Goal: Task Accomplishment & Management: Use online tool/utility

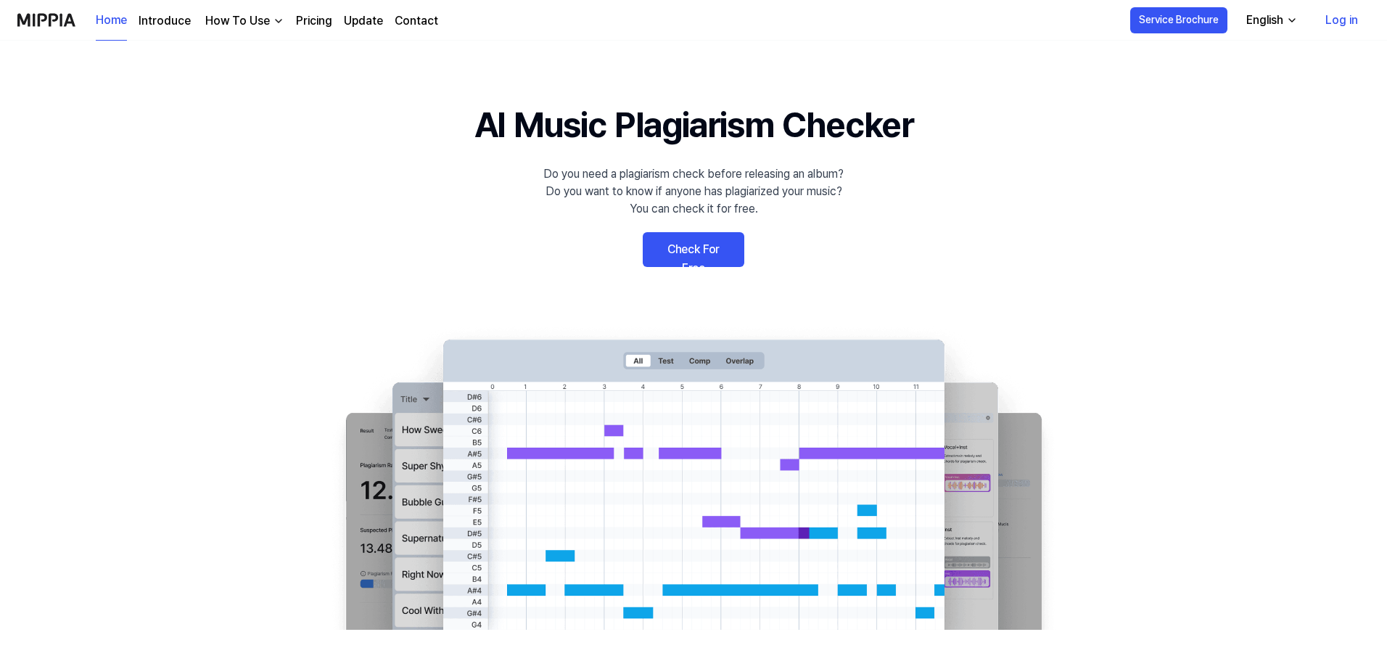
click at [710, 253] on link "Check For Free" at bounding box center [694, 249] width 102 height 35
click at [1295, 18] on icon "button" at bounding box center [1293, 21] width 12 height 12
click at [718, 254] on link "Check For Free" at bounding box center [694, 249] width 102 height 35
click at [693, 251] on link "Check For Free" at bounding box center [694, 249] width 102 height 35
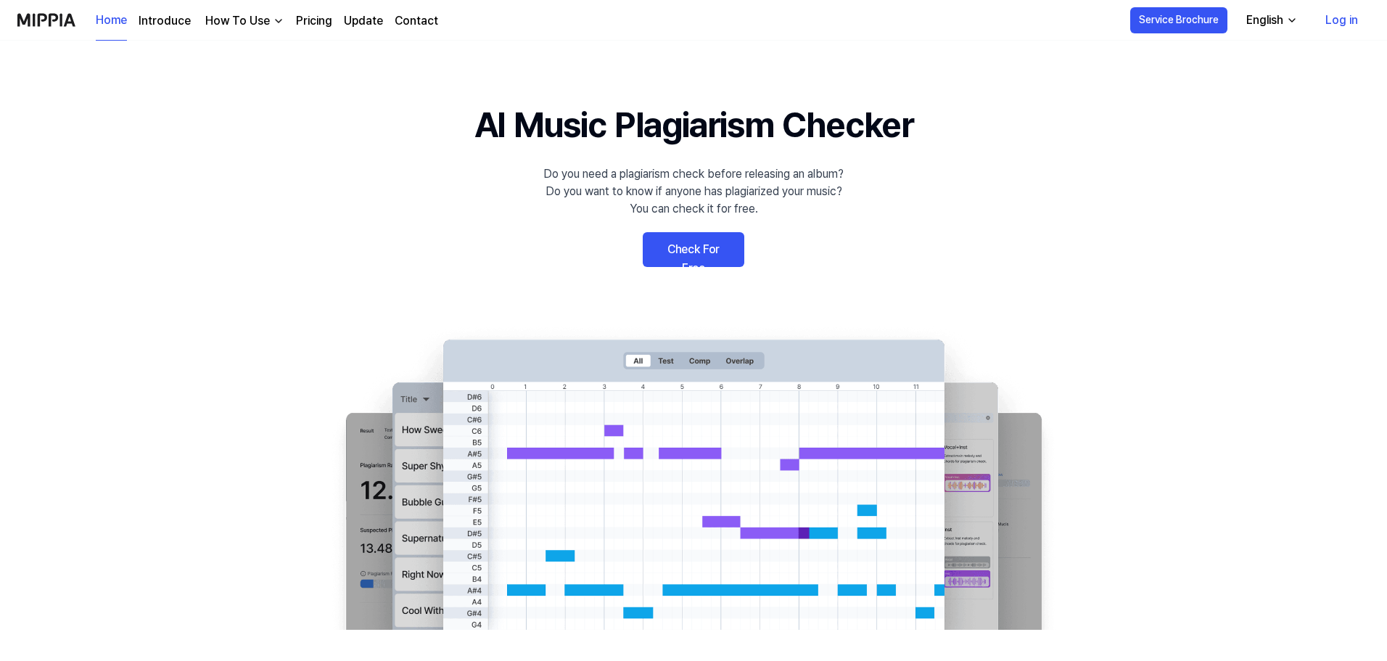
click at [693, 251] on link "Check For Free" at bounding box center [694, 249] width 102 height 35
click at [697, 249] on link "Check For Free" at bounding box center [694, 249] width 102 height 35
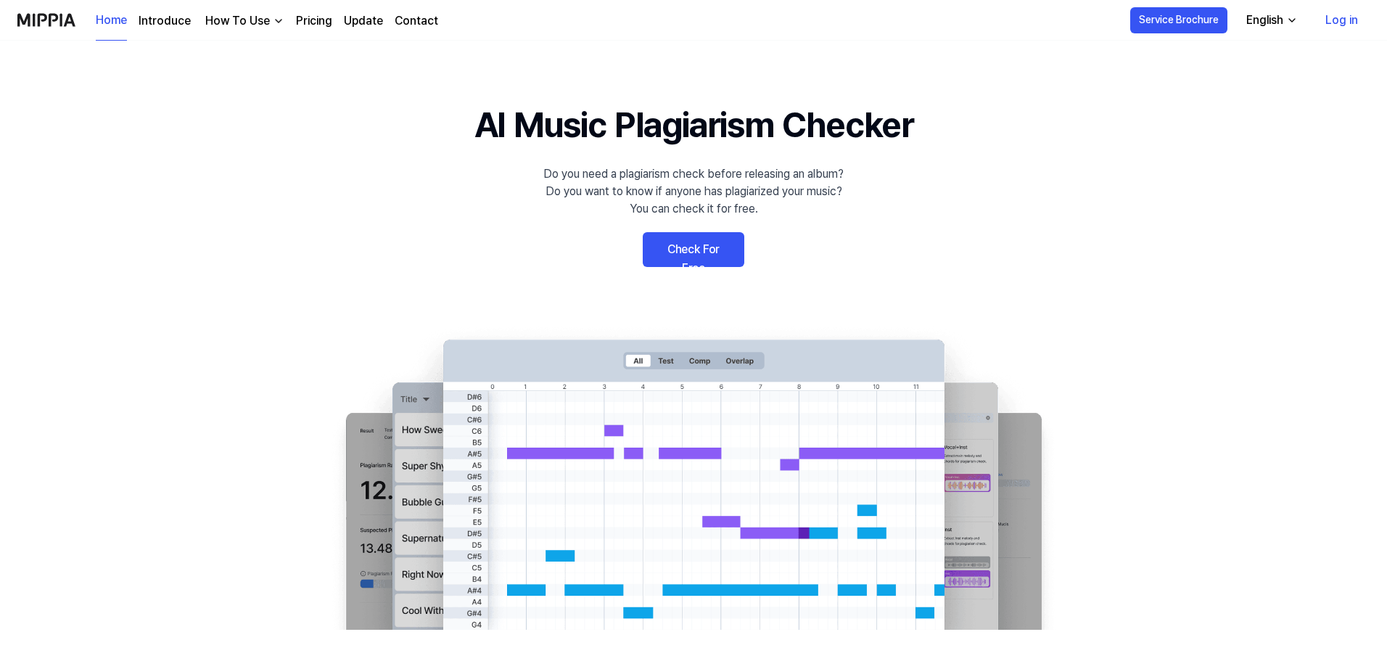
click at [697, 249] on link "Check For Free" at bounding box center [694, 249] width 102 height 35
click at [699, 248] on link "Check For Free" at bounding box center [694, 249] width 102 height 35
click at [701, 248] on link "Check For Free" at bounding box center [694, 249] width 102 height 35
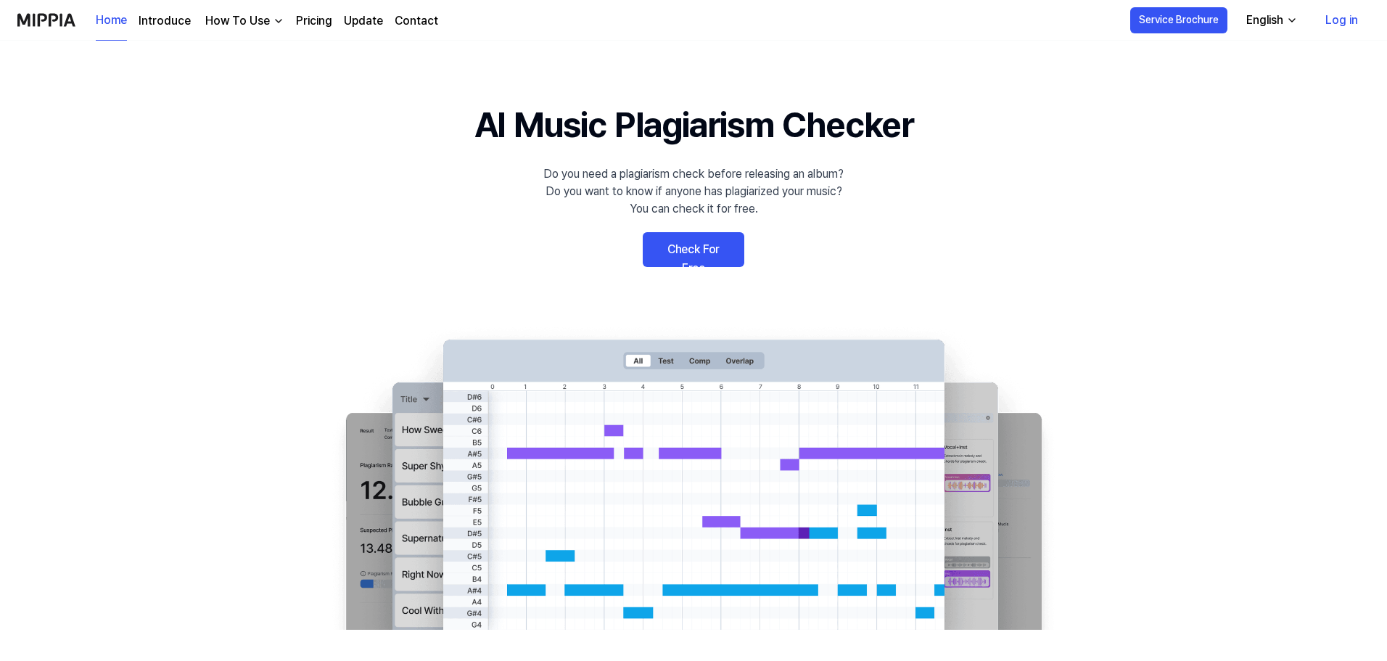
drag, startPoint x: 701, startPoint y: 248, endPoint x: 717, endPoint y: 232, distance: 22.6
click at [702, 250] on link "Check For Free" at bounding box center [694, 249] width 102 height 35
